Goal: Task Accomplishment & Management: Use online tool/utility

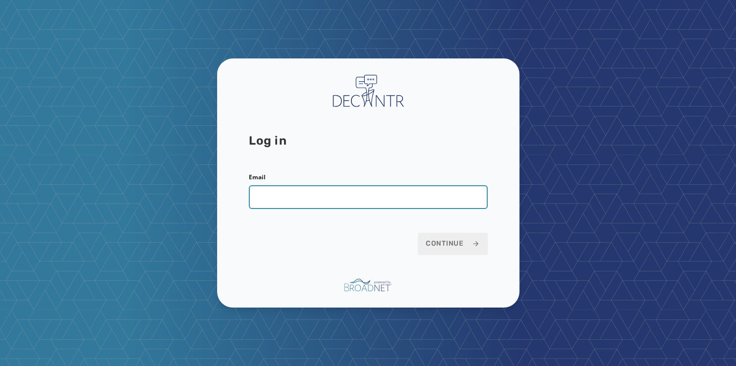
click at [280, 195] on input "Email" at bounding box center [368, 197] width 239 height 24
type input "**********"
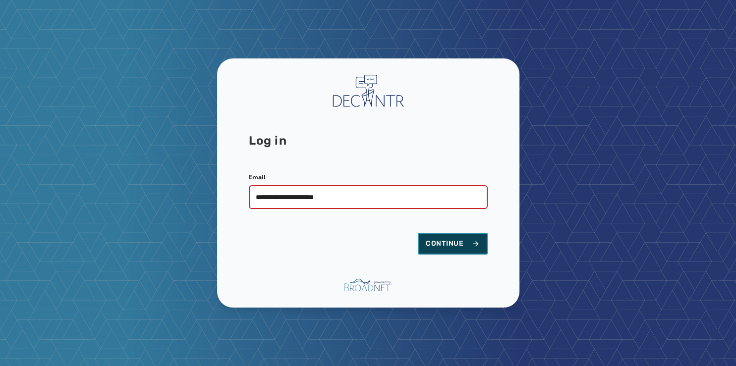
click at [445, 241] on span "Continue" at bounding box center [453, 244] width 54 height 10
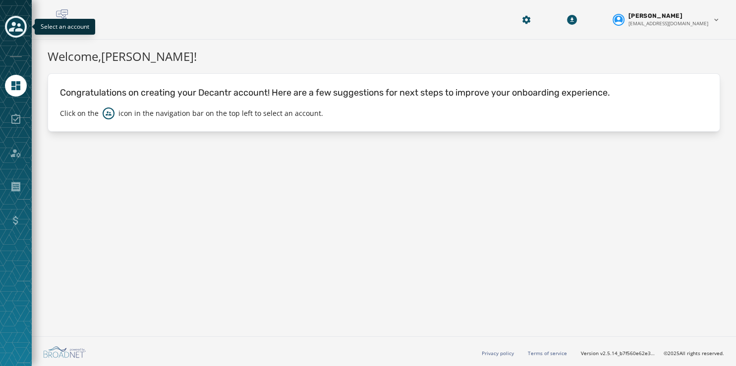
click at [16, 25] on icon "Toggle account select drawer" at bounding box center [16, 27] width 14 height 14
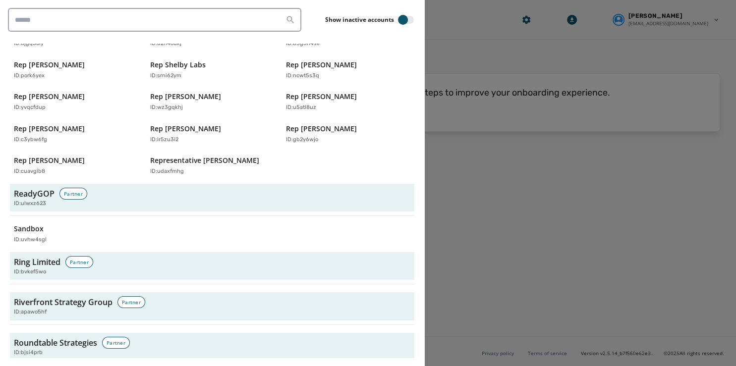
scroll to position [3409, 0]
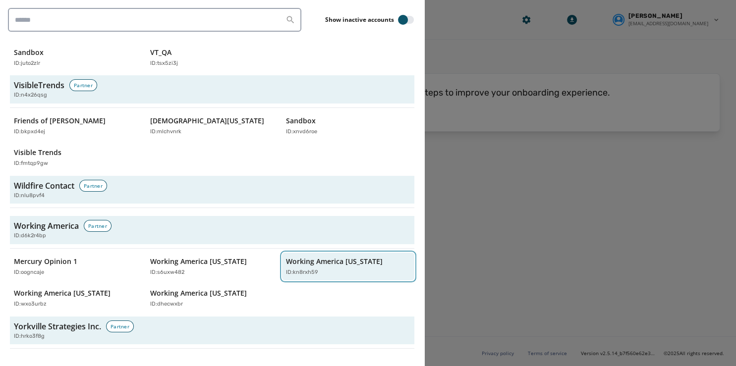
click at [309, 257] on p "Working America [US_STATE]" at bounding box center [334, 262] width 97 height 10
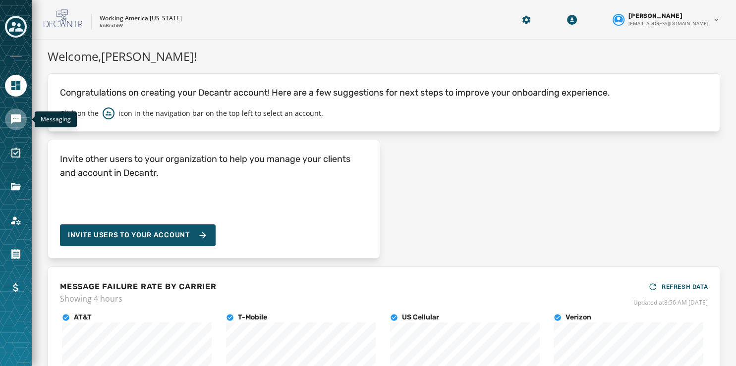
click at [15, 115] on icon "Navigate to Messaging" at bounding box center [16, 119] width 10 height 10
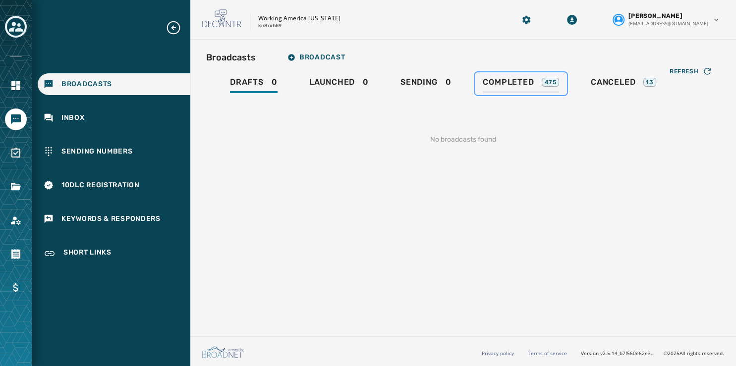
click at [508, 80] on span "Completed" at bounding box center [508, 82] width 51 height 10
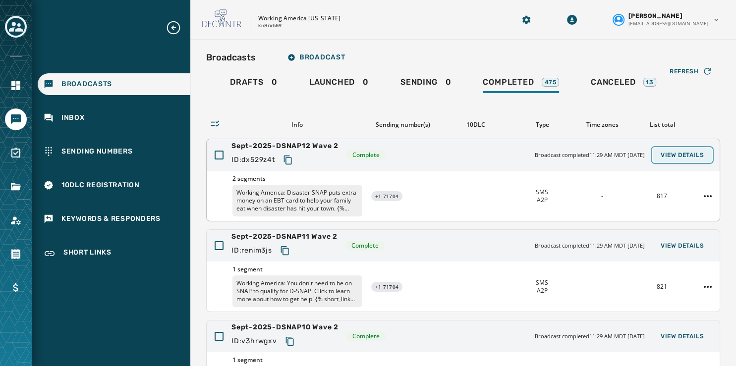
click at [671, 152] on span "View Details" at bounding box center [681, 155] width 43 height 8
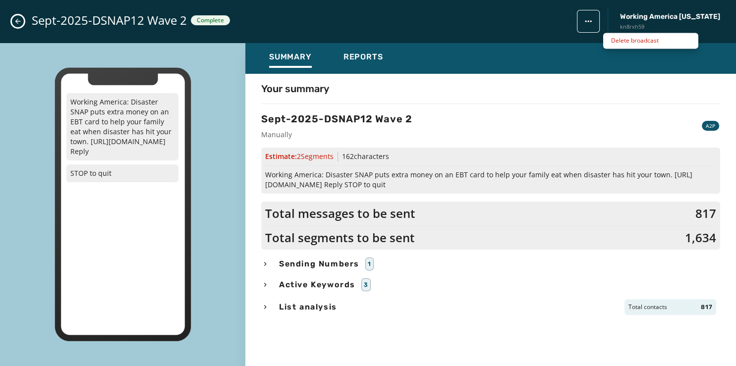
click at [618, 21] on html "Broadcasts Inbox Sending Numbers 10DLC Registration Keywords & Responders Short…" at bounding box center [368, 183] width 736 height 366
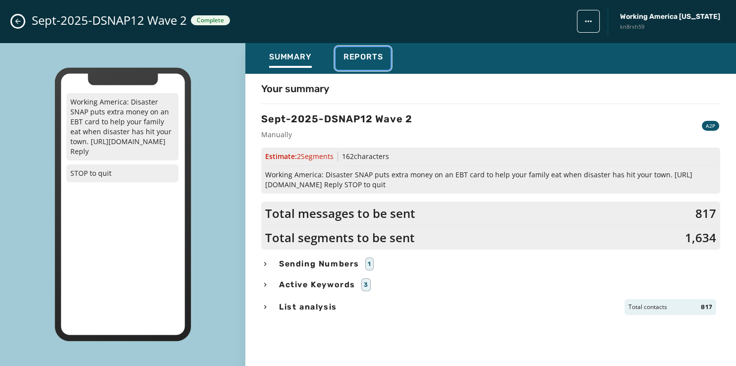
click at [378, 61] on span "Reports" at bounding box center [363, 57] width 40 height 10
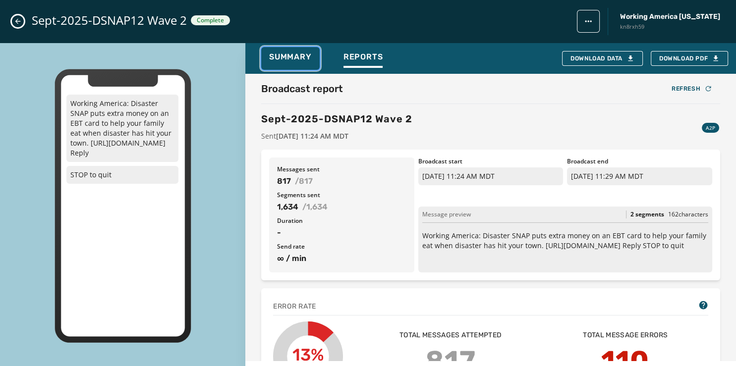
click at [300, 57] on span "Summary" at bounding box center [290, 57] width 43 height 10
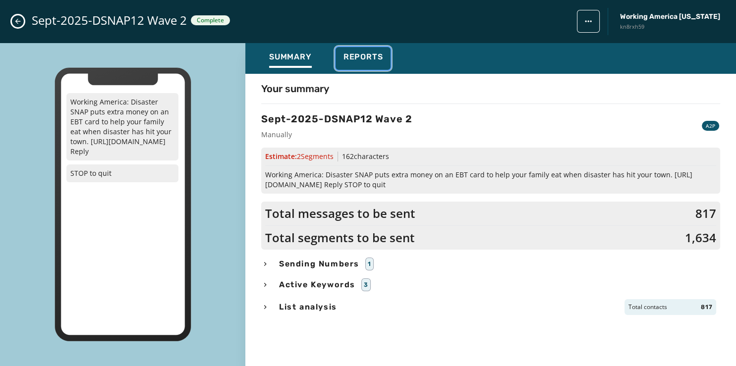
click at [366, 55] on span "Reports" at bounding box center [363, 57] width 40 height 10
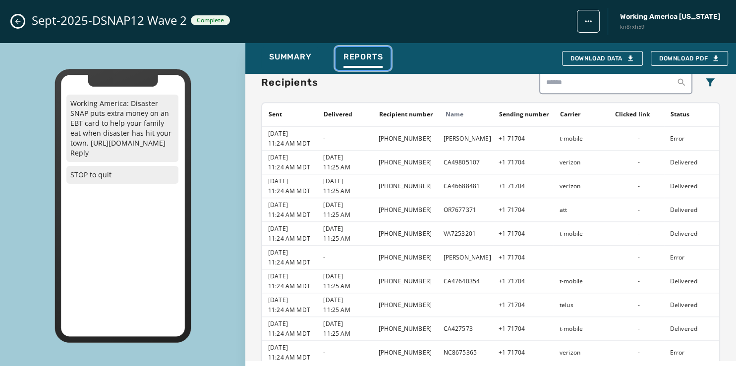
scroll to position [916, 0]
